Goal: Task Accomplishment & Management: Complete application form

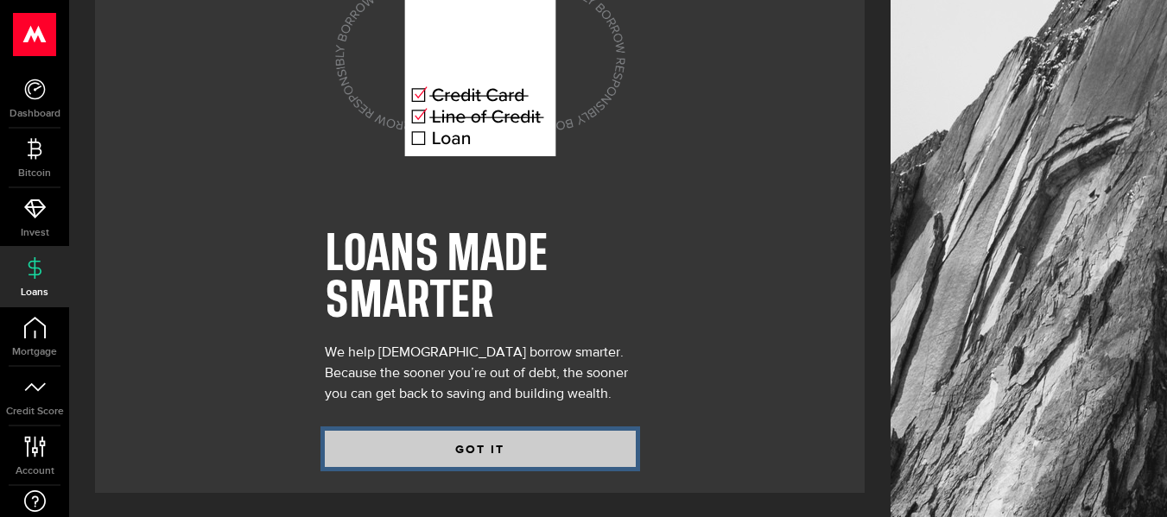
click at [452, 451] on button "GOT IT" at bounding box center [480, 449] width 311 height 36
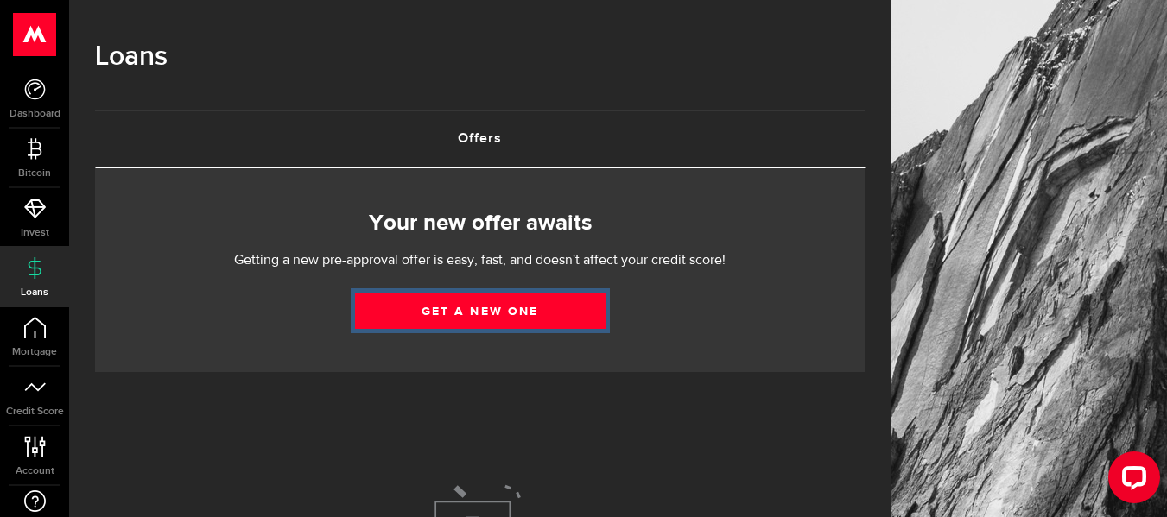
click at [486, 300] on link "Get a new one" at bounding box center [480, 311] width 250 height 36
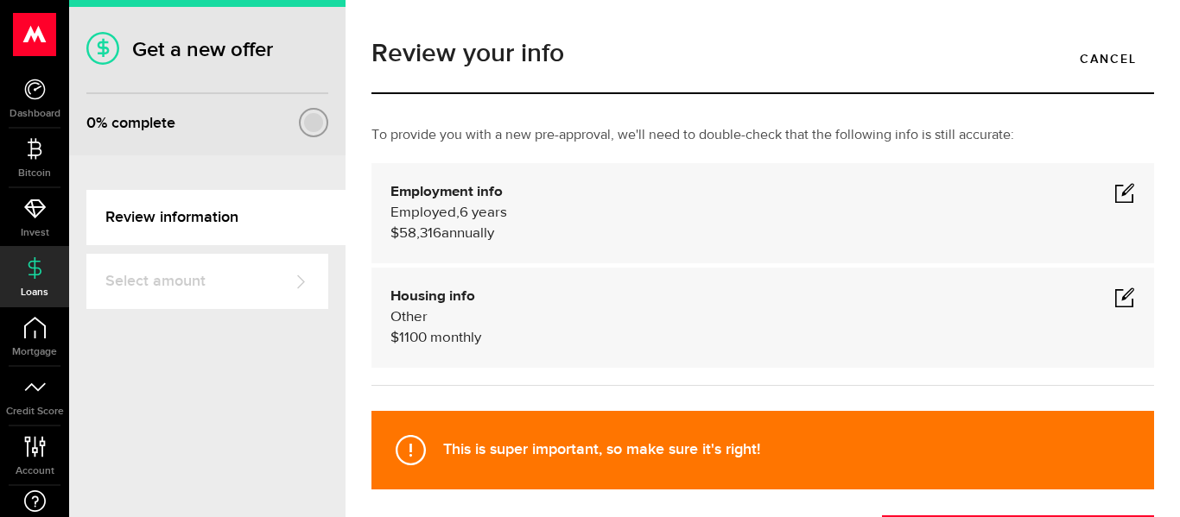
drag, startPoint x: 542, startPoint y: 443, endPoint x: 556, endPoint y: 412, distance: 34.0
click at [542, 443] on strong "This is super important, so make sure it's right!" at bounding box center [601, 449] width 317 height 18
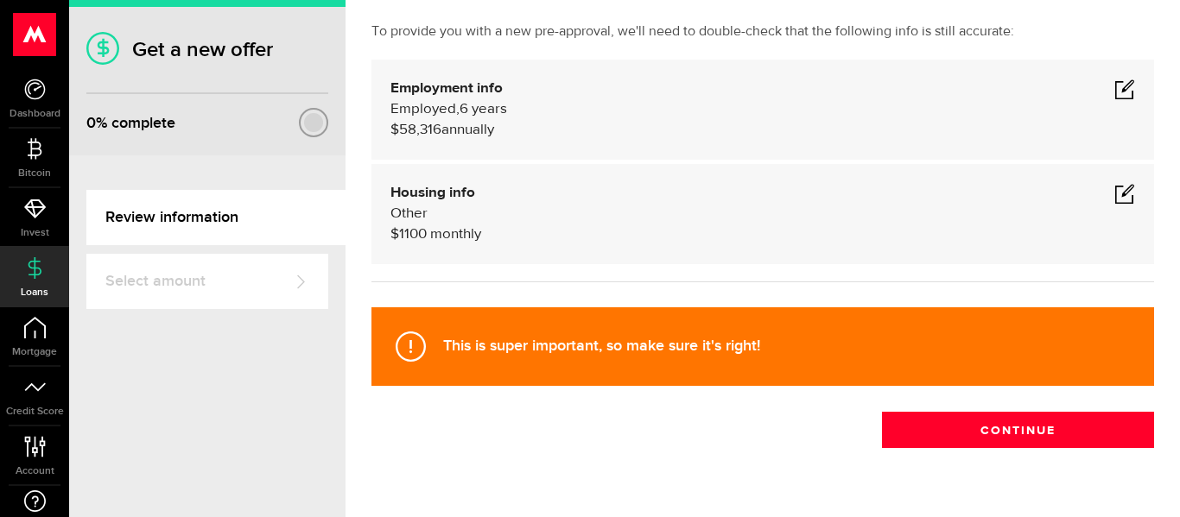
scroll to position [145, 0]
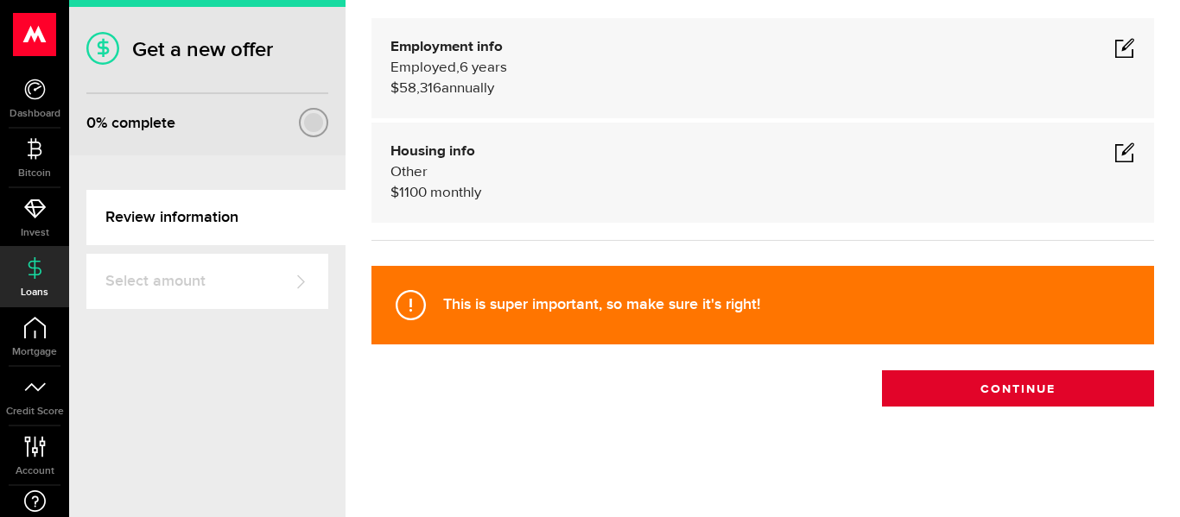
drag, startPoint x: 1068, startPoint y: 359, endPoint x: 1060, endPoint y: 376, distance: 18.5
click at [1067, 365] on div "This is super important, so make sure it's right! Continue" at bounding box center [762, 331] width 808 height 149
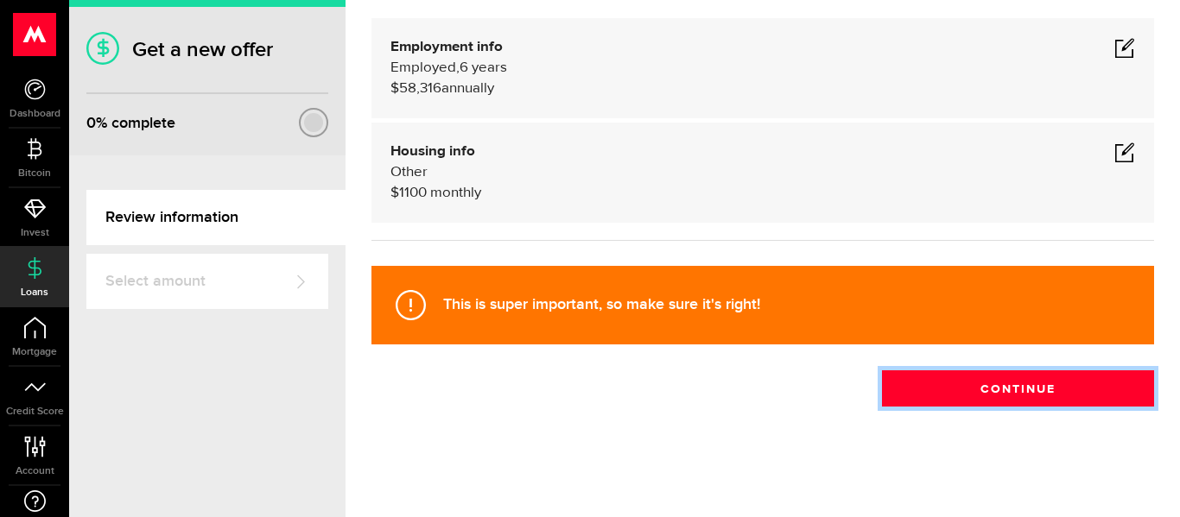
drag, startPoint x: 1060, startPoint y: 377, endPoint x: 1020, endPoint y: 394, distance: 43.3
click at [1060, 377] on button "Continue" at bounding box center [1018, 389] width 272 height 36
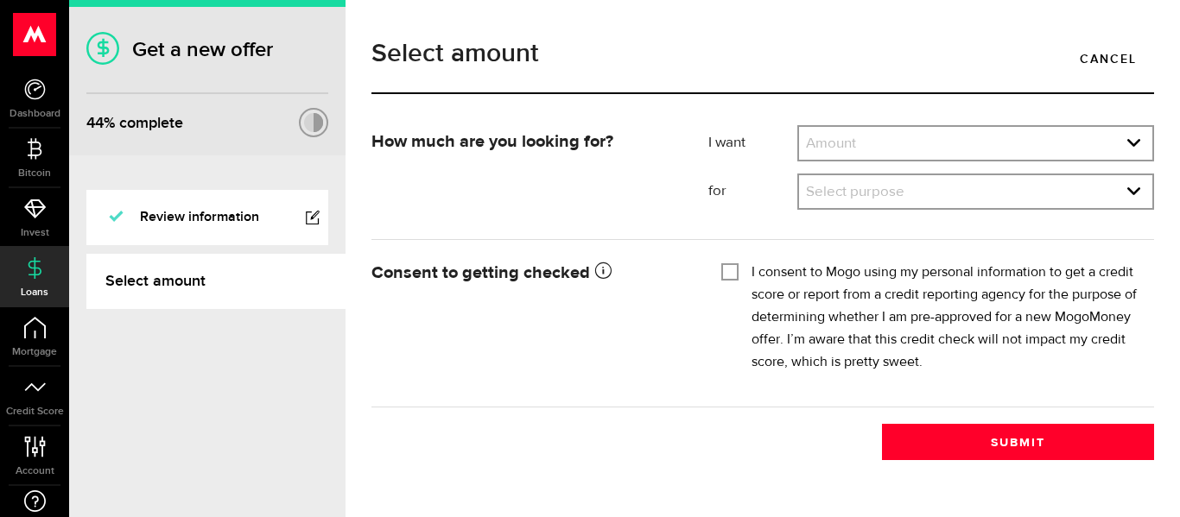
click at [1018, 124] on div "Select amount Cancel" at bounding box center [762, 74] width 808 height 101
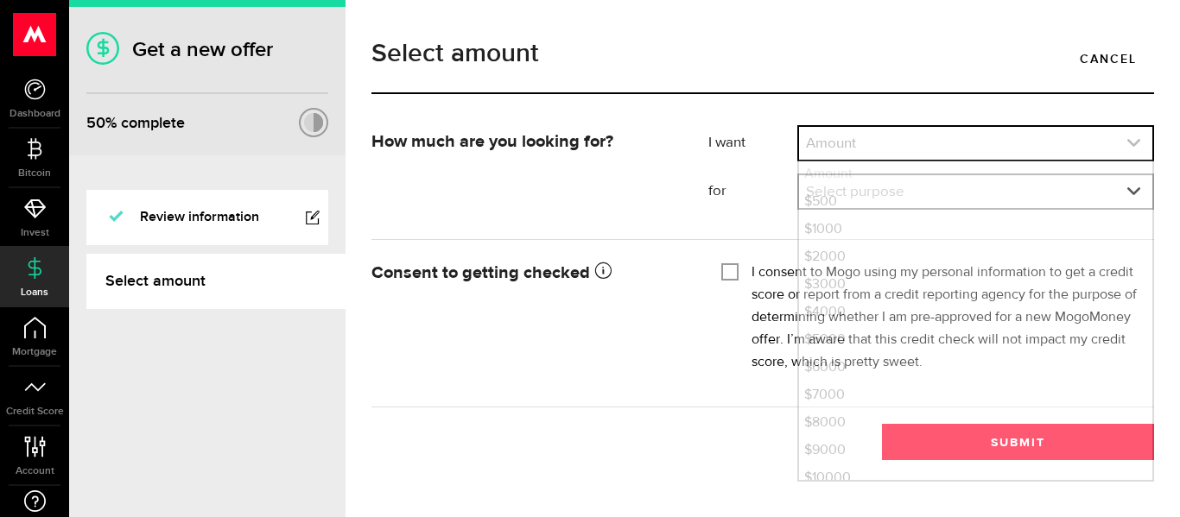
click at [997, 146] on link "expand select" at bounding box center [975, 143] width 353 height 33
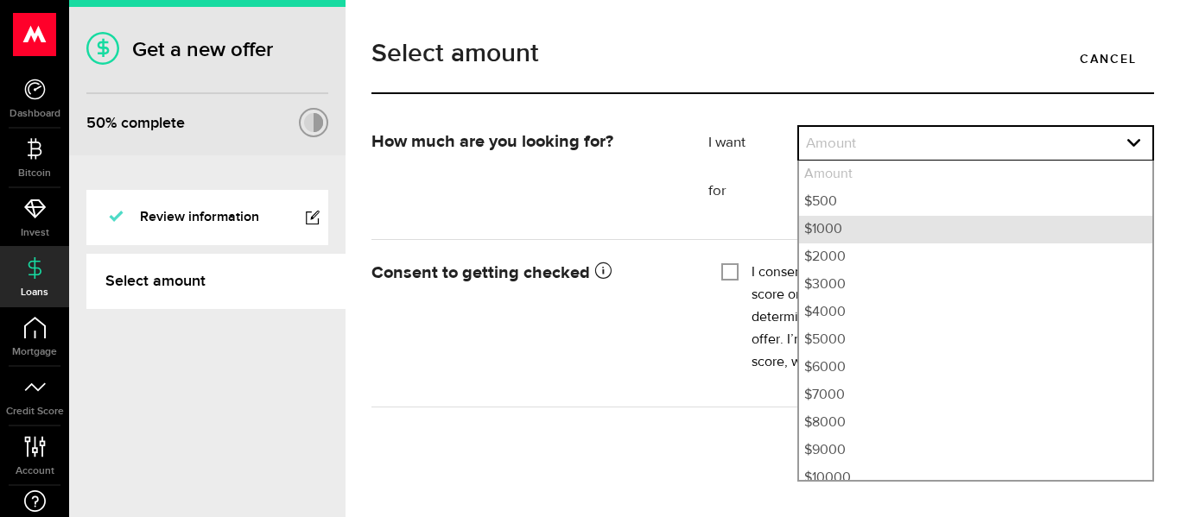
click at [928, 241] on li "$1000" at bounding box center [975, 230] width 353 height 28
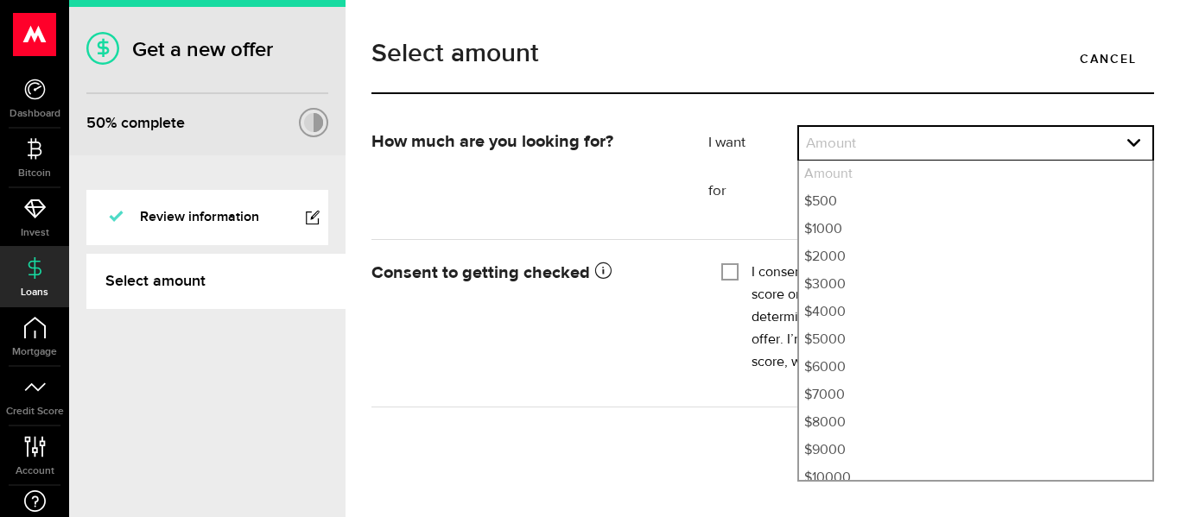
select select "1000"
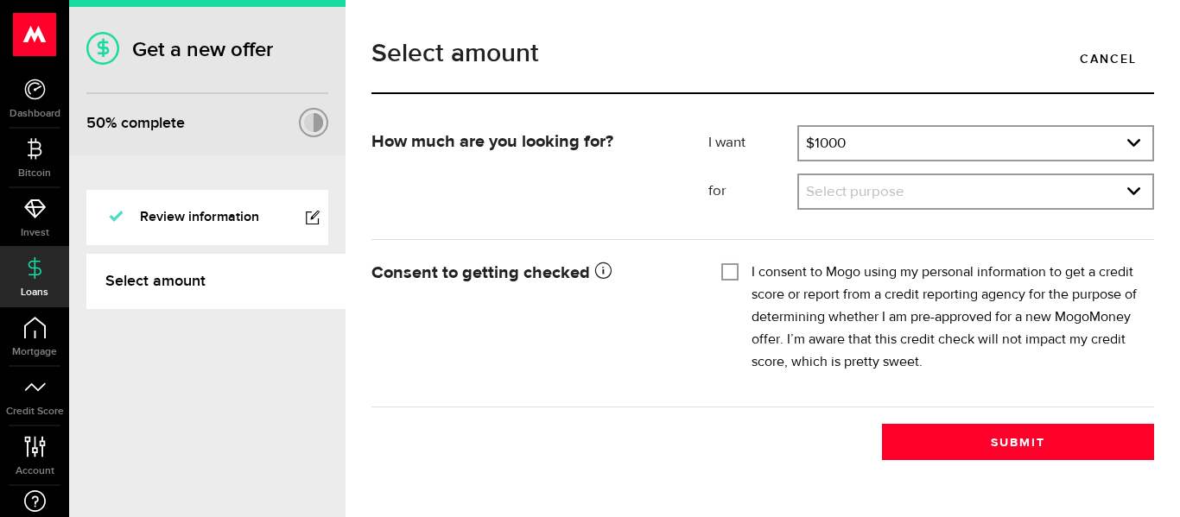
click at [881, 212] on div "I want Amount How much credit would you like? $1000 Amount $500 $1000 $2000 $30…" at bounding box center [931, 173] width 472 height 97
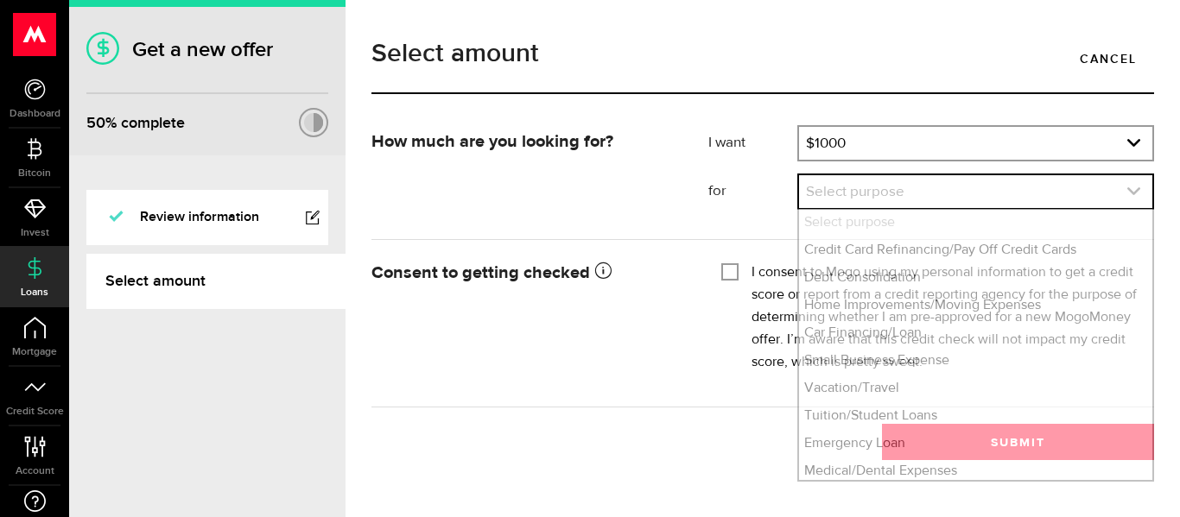
click at [893, 199] on link "expand select" at bounding box center [975, 191] width 353 height 33
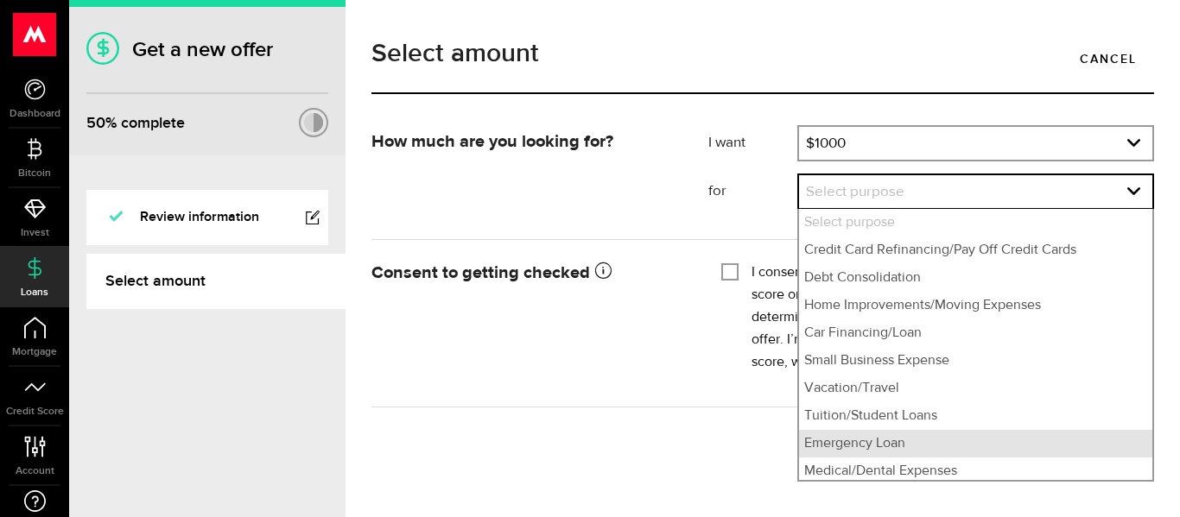
click at [832, 447] on li "Emergency Loan" at bounding box center [975, 444] width 353 height 28
select select "Emergency Loan"
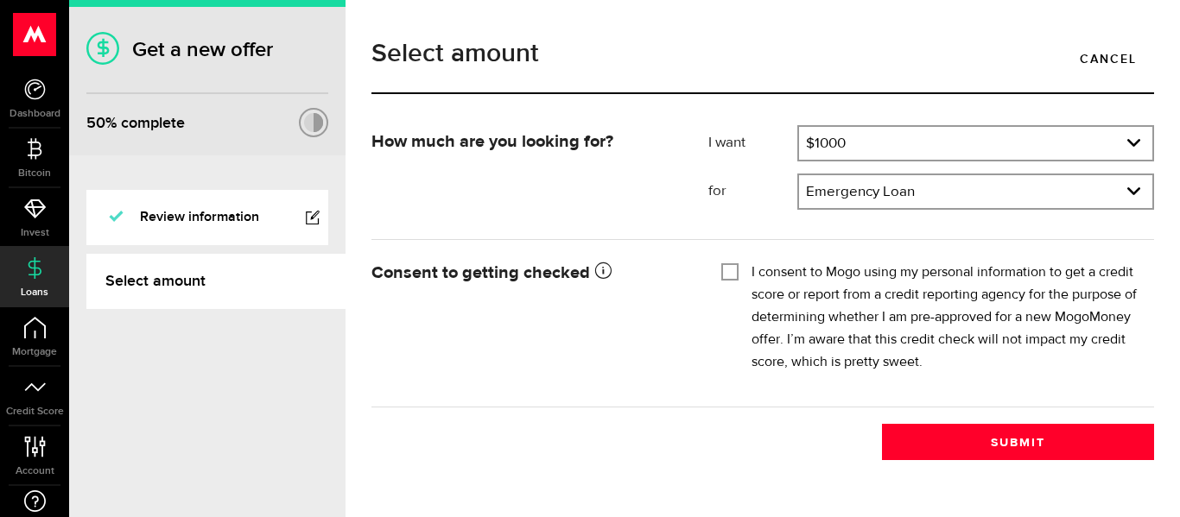
drag, startPoint x: 722, startPoint y: 260, endPoint x: 720, endPoint y: 276, distance: 15.6
click at [721, 272] on fieldset "I consent to Mogo using my personal information to get a credit score or report…" at bounding box center [931, 315] width 420 height 117
click at [724, 282] on div "I consent to Mogo using my personal information to get a credit score or report…" at bounding box center [931, 318] width 420 height 112
click at [738, 271] on input "I consent to Mogo using my personal information to get a credit score or report…" at bounding box center [729, 270] width 17 height 17
checkbox input "true"
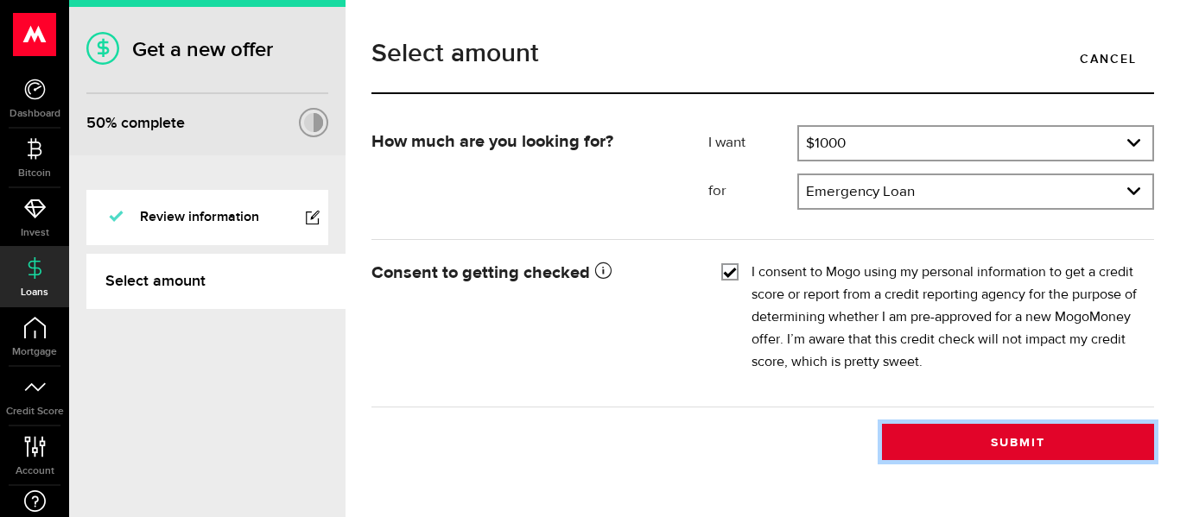
click at [915, 442] on button "Submit" at bounding box center [1018, 442] width 272 height 36
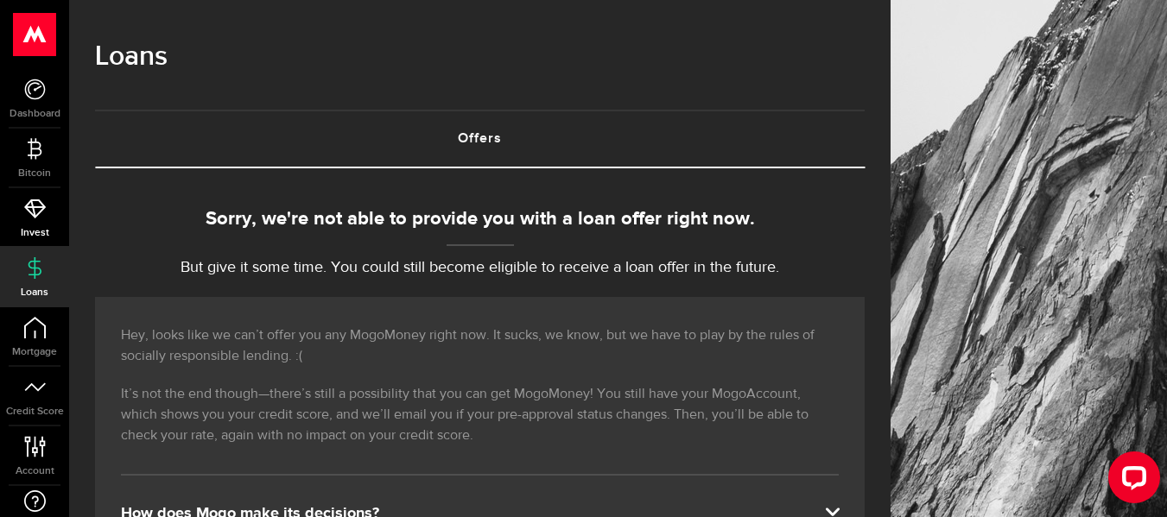
click at [57, 194] on link "Invest" at bounding box center [34, 217] width 69 height 59
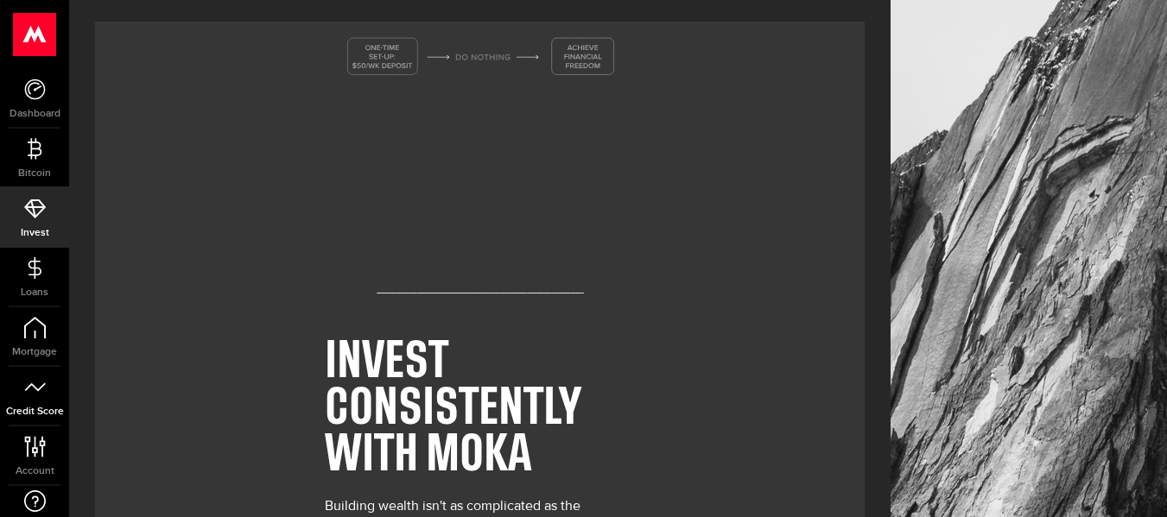
click at [11, 410] on span "Credit Score" at bounding box center [34, 412] width 69 height 10
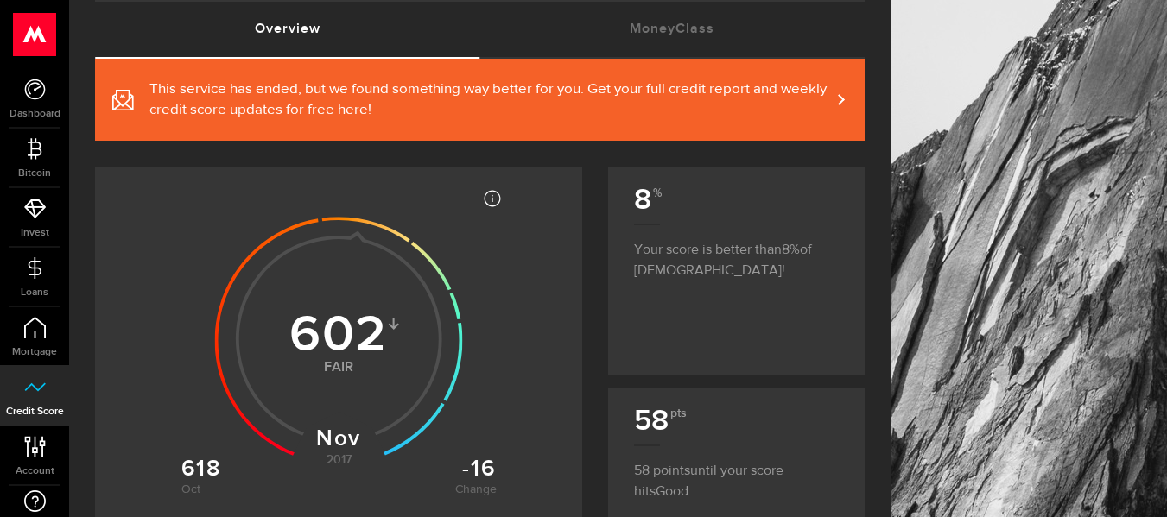
scroll to position [62, 0]
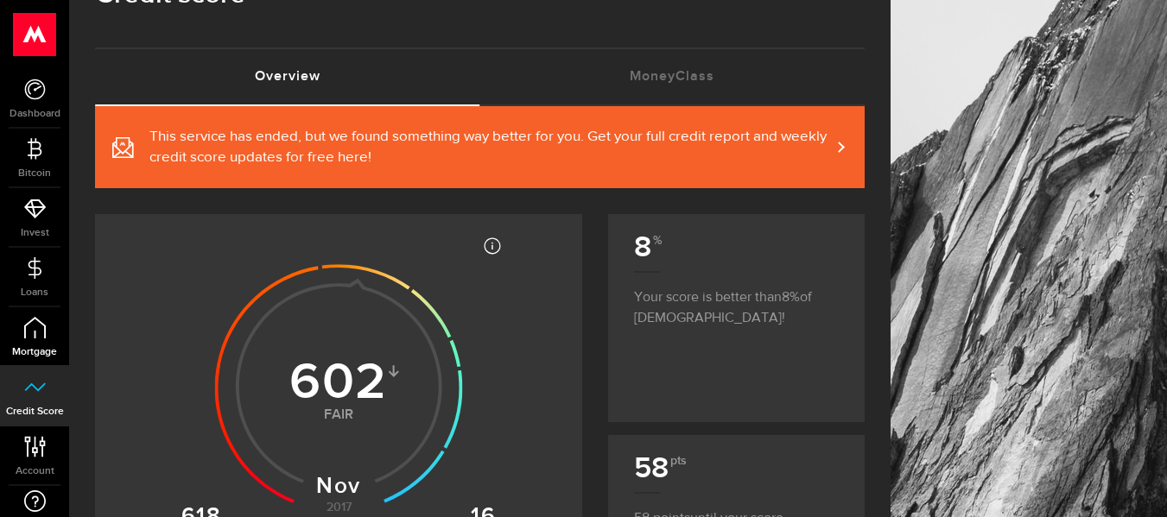
click at [52, 319] on link "Mortgage" at bounding box center [34, 336] width 69 height 59
